Goal: Transaction & Acquisition: Obtain resource

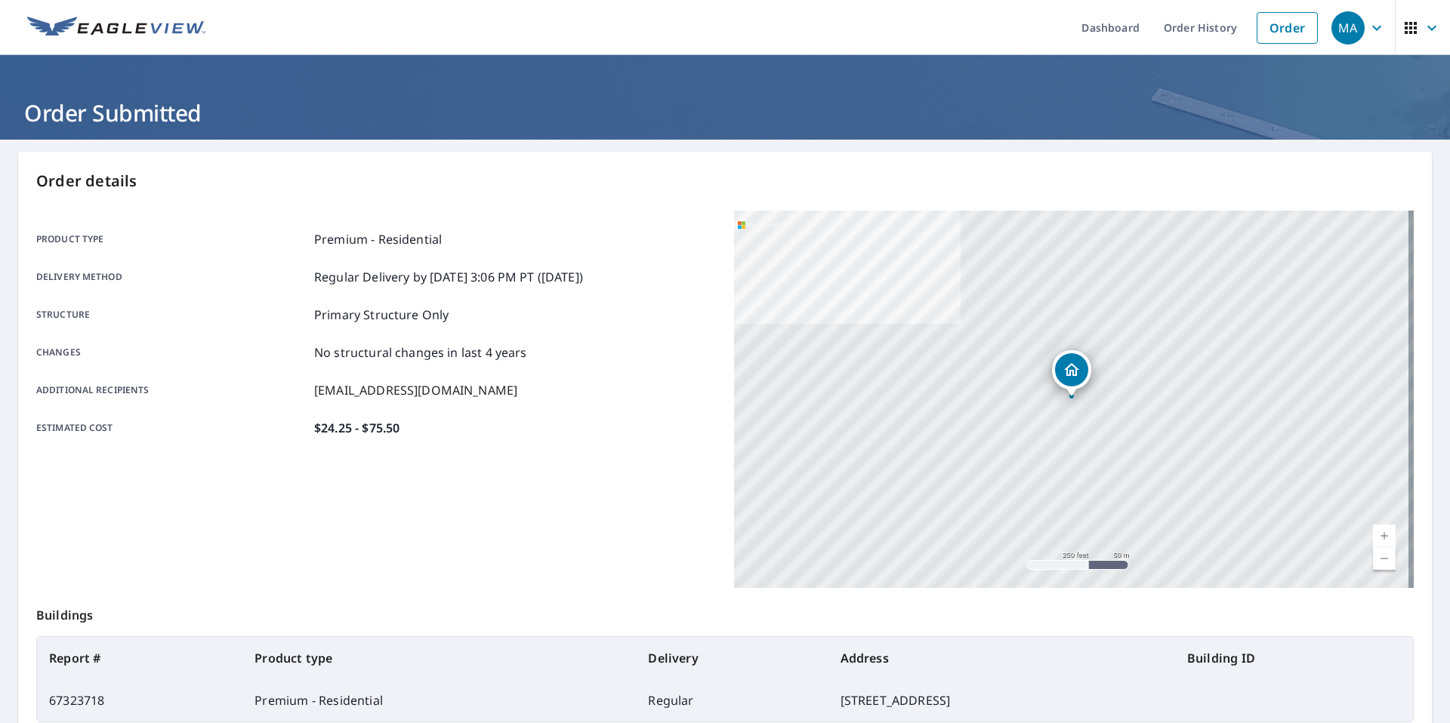
scroll to position [116, 0]
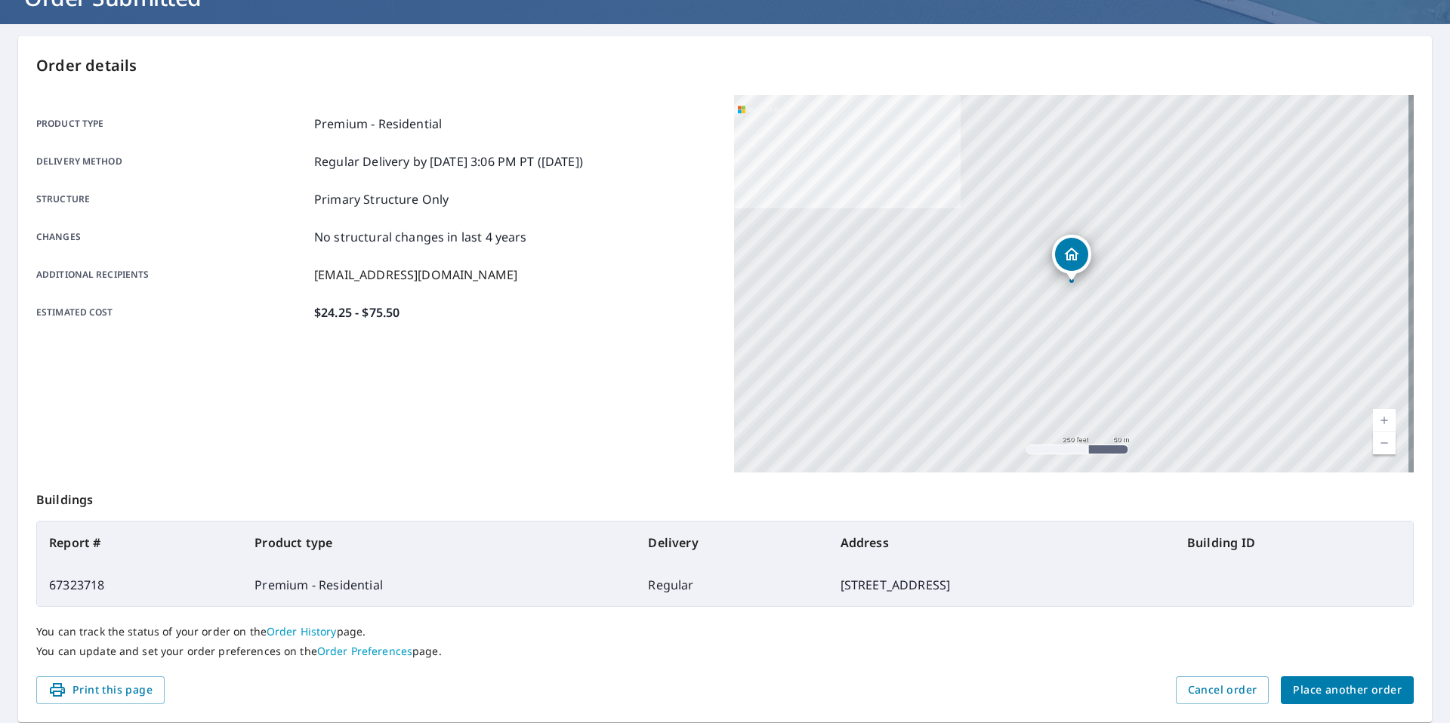
click at [1309, 686] on span "Place another order" at bounding box center [1347, 690] width 109 height 19
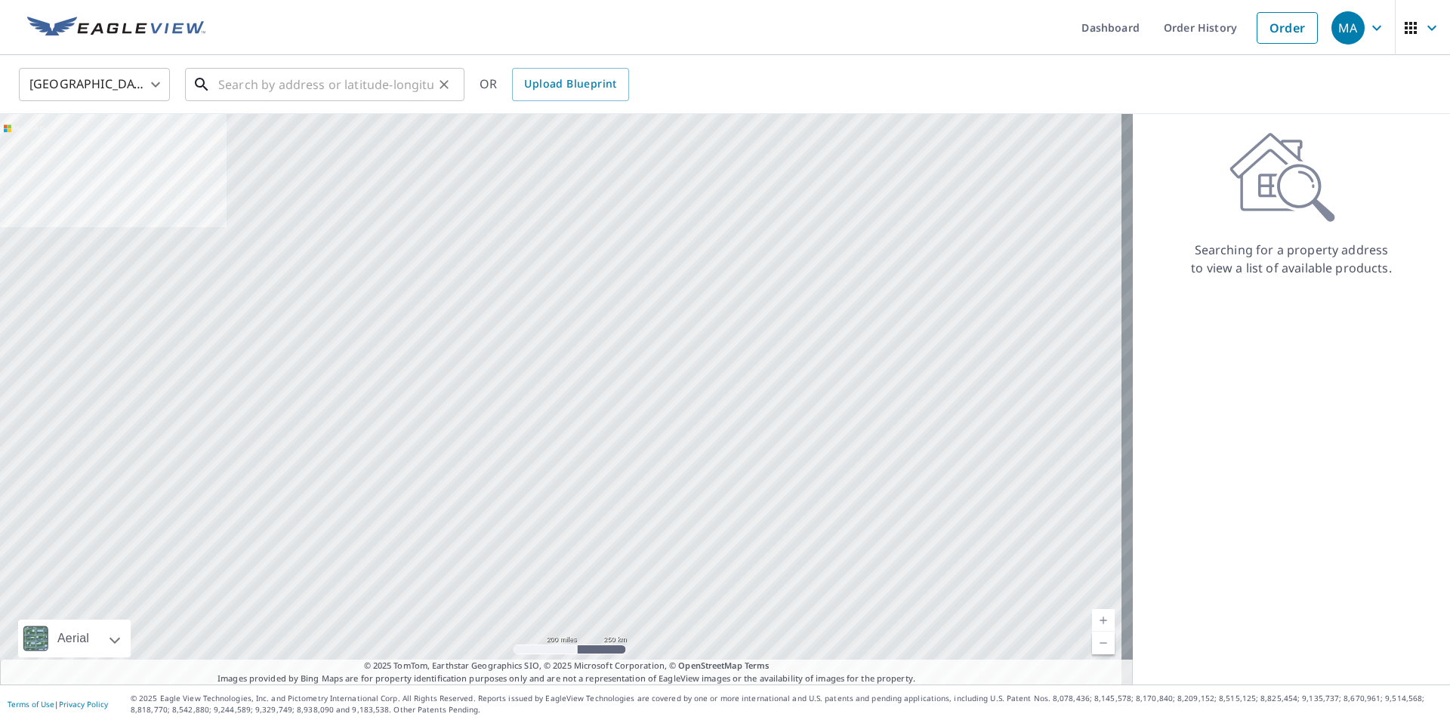
click at [306, 91] on input "text" at bounding box center [325, 84] width 215 height 42
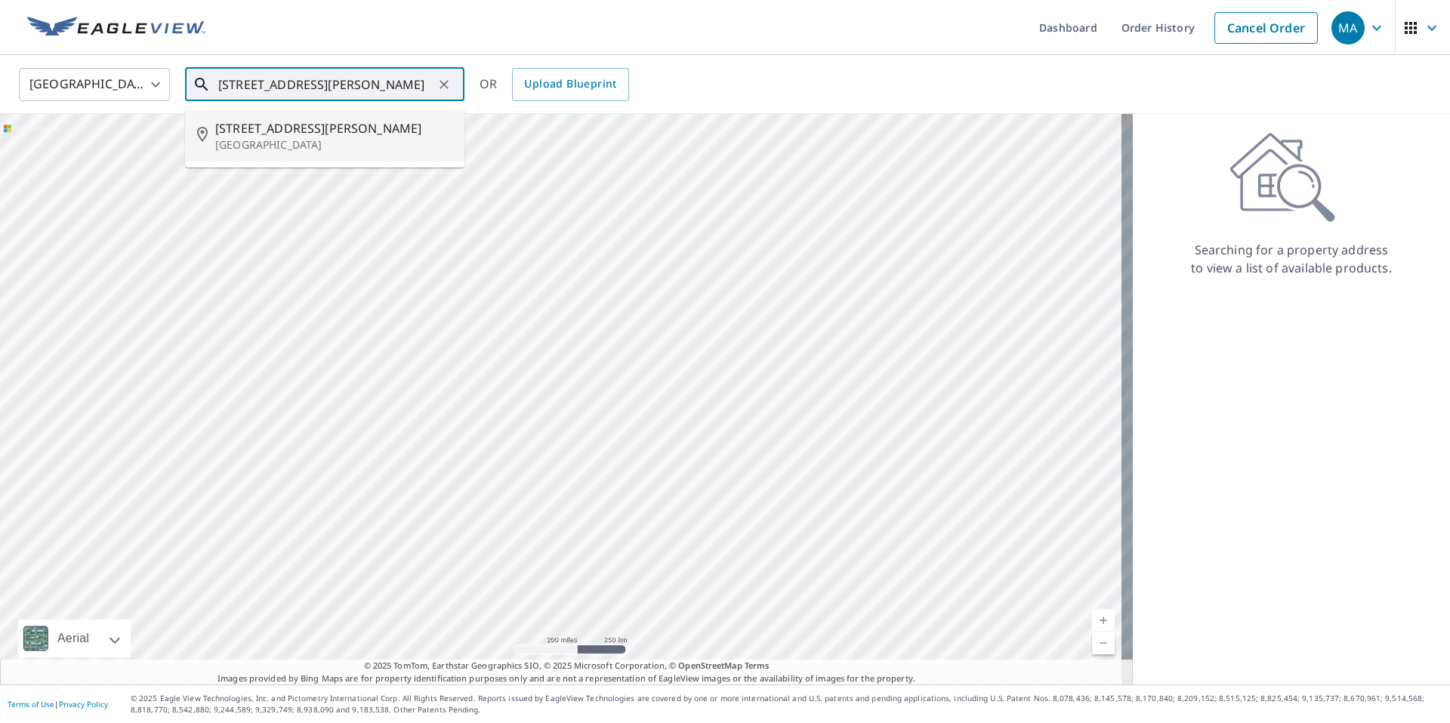
click at [263, 125] on span "[STREET_ADDRESS][PERSON_NAME]" at bounding box center [333, 128] width 237 height 18
type input "[STREET_ADDRESS][PERSON_NAME]"
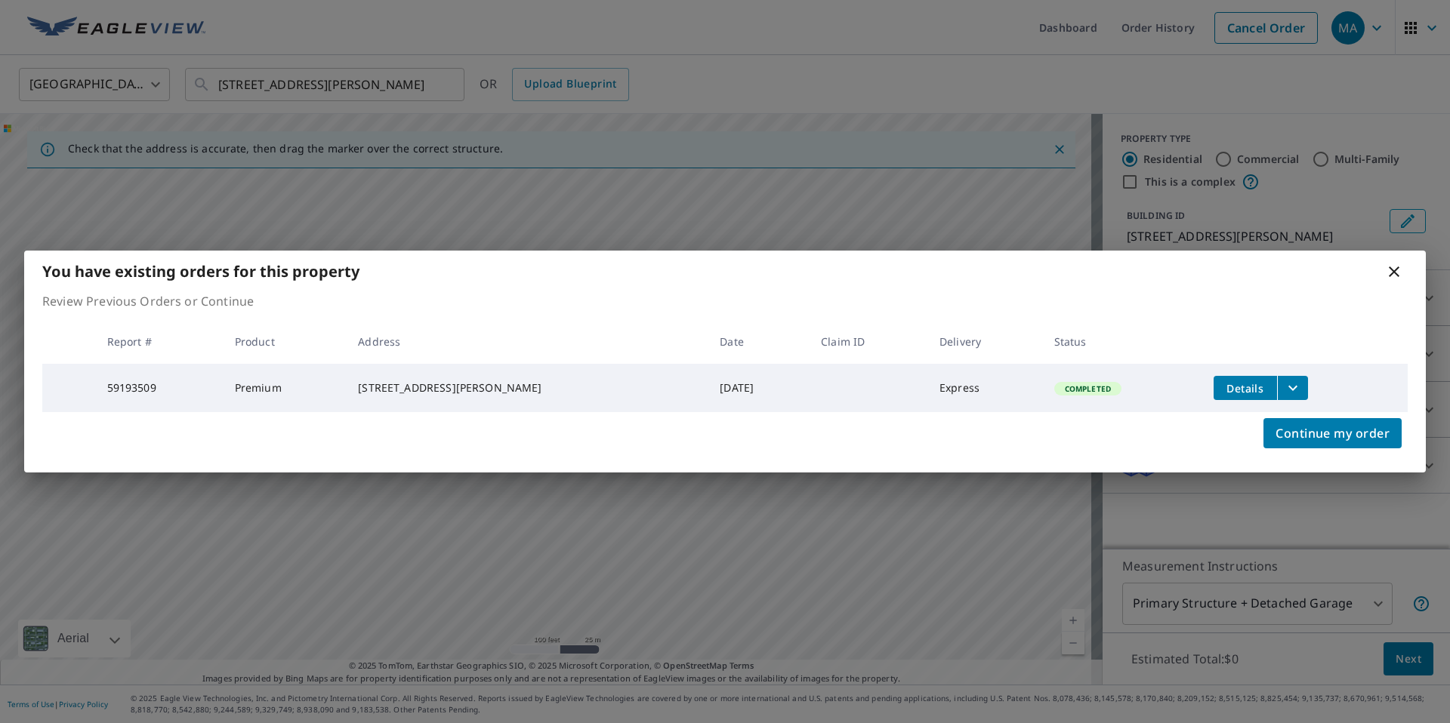
click at [1284, 386] on icon "filesDropdownBtn-59193509" at bounding box center [1293, 388] width 18 height 18
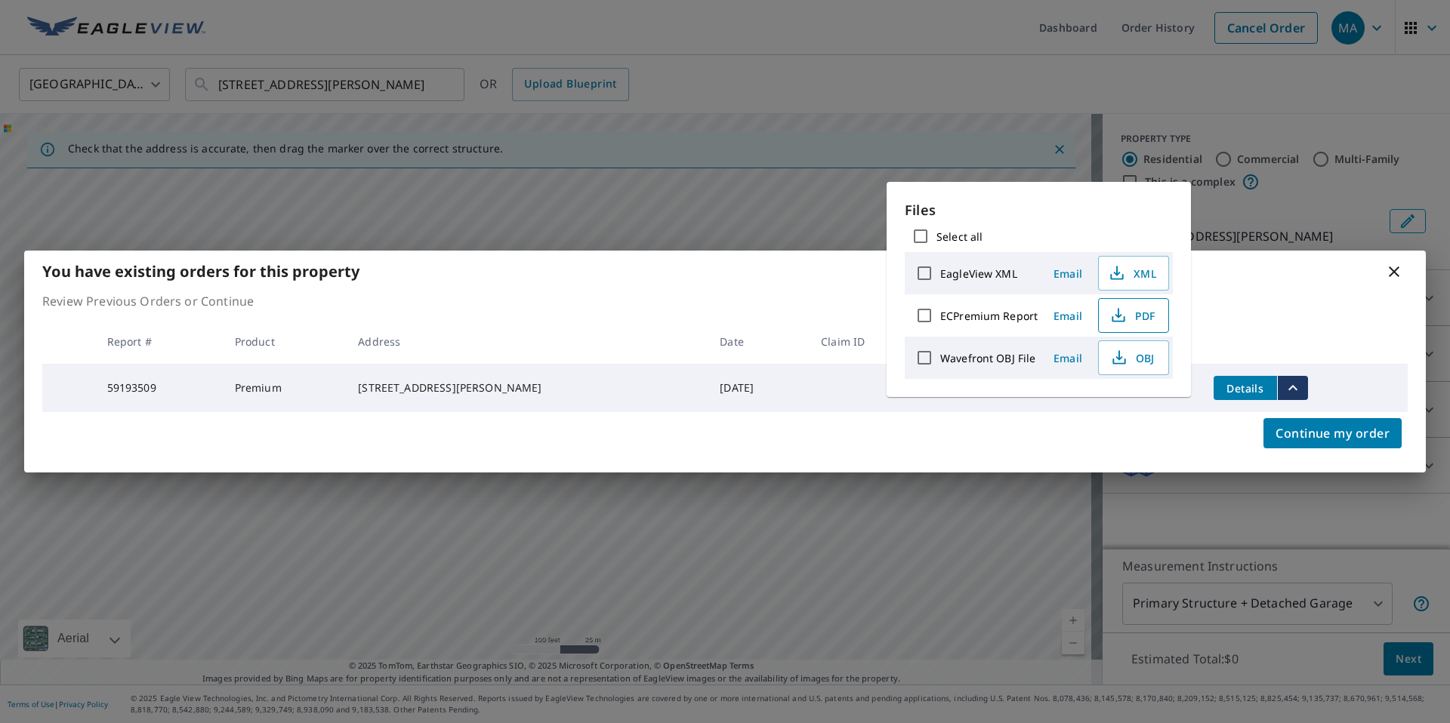
click at [1142, 322] on span "PDF" at bounding box center [1132, 316] width 48 height 18
drag, startPoint x: 1372, startPoint y: 307, endPoint x: 1396, endPoint y: 285, distance: 33.1
click at [1373, 307] on div "Review Previous Orders or Continue Report # Product Address Date Claim ID Deliv…" at bounding box center [724, 352] width 1401 height 120
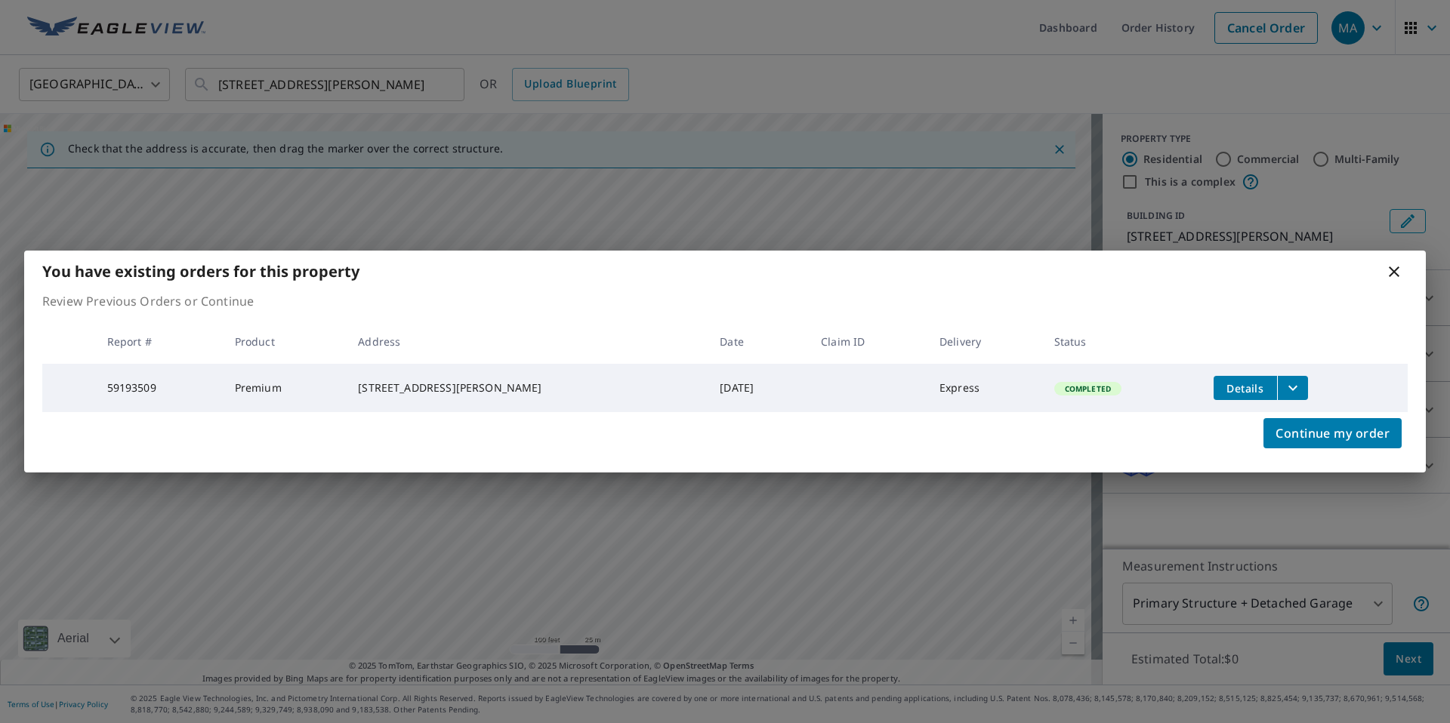
click at [1395, 268] on icon at bounding box center [1394, 272] width 18 height 18
